Goal: Information Seeking & Learning: Learn about a topic

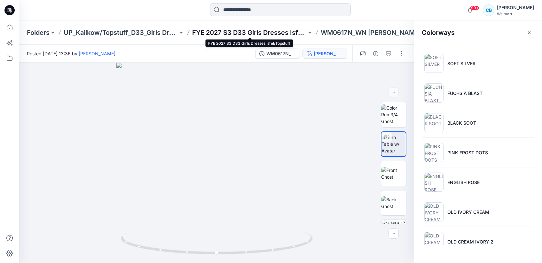
scroll to position [199, 0]
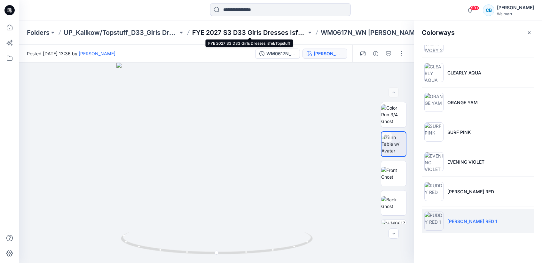
click at [278, 29] on p "FYE 2027 S3 D33 Girls Dresses Isfel/Topstuff" at bounding box center [249, 32] width 114 height 9
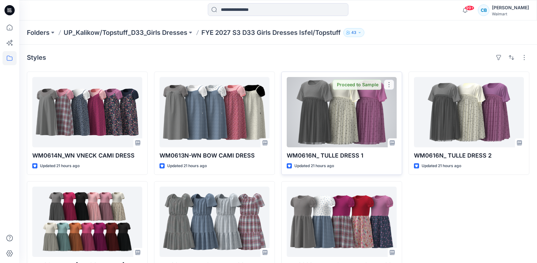
click at [312, 94] on div at bounding box center [342, 112] width 110 height 70
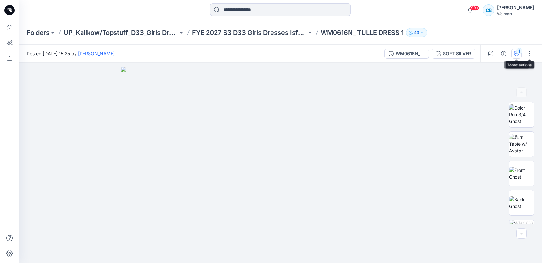
click at [517, 52] on div "1" at bounding box center [519, 51] width 6 height 6
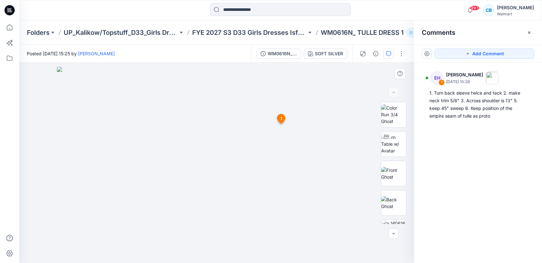
click at [370, 81] on img at bounding box center [217, 165] width 320 height 196
click at [271, 30] on p "FYE 2027 S3 D33 Girls Dresses Isfel/Topstuff" at bounding box center [249, 32] width 114 height 9
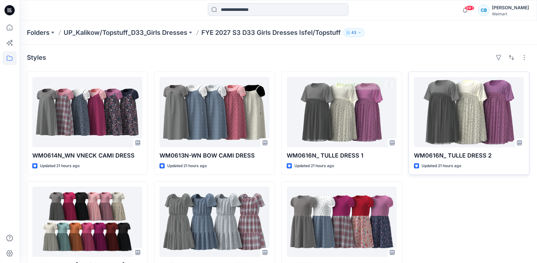
click at [467, 110] on div at bounding box center [469, 112] width 110 height 70
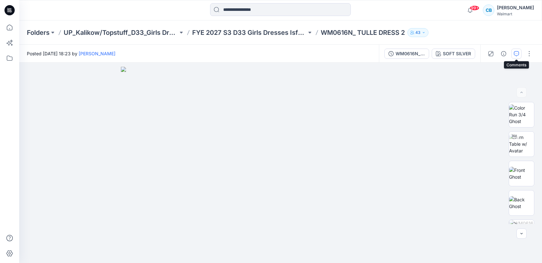
click at [516, 53] on icon "button" at bounding box center [516, 53] width 5 height 5
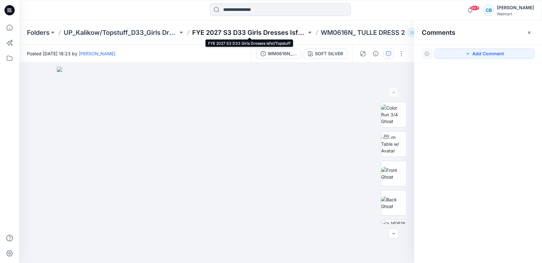
click at [274, 34] on p "FYE 2027 S3 D33 Girls Dresses Isfel/Topstuff" at bounding box center [249, 32] width 114 height 9
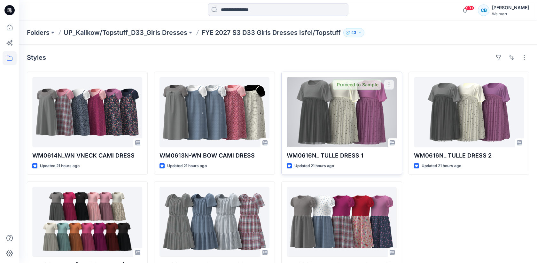
click at [371, 96] on div at bounding box center [342, 112] width 110 height 70
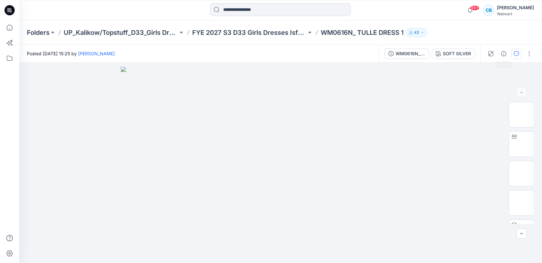
click at [516, 52] on icon "button" at bounding box center [516, 53] width 5 height 5
